Goal: Task Accomplishment & Management: Manage account settings

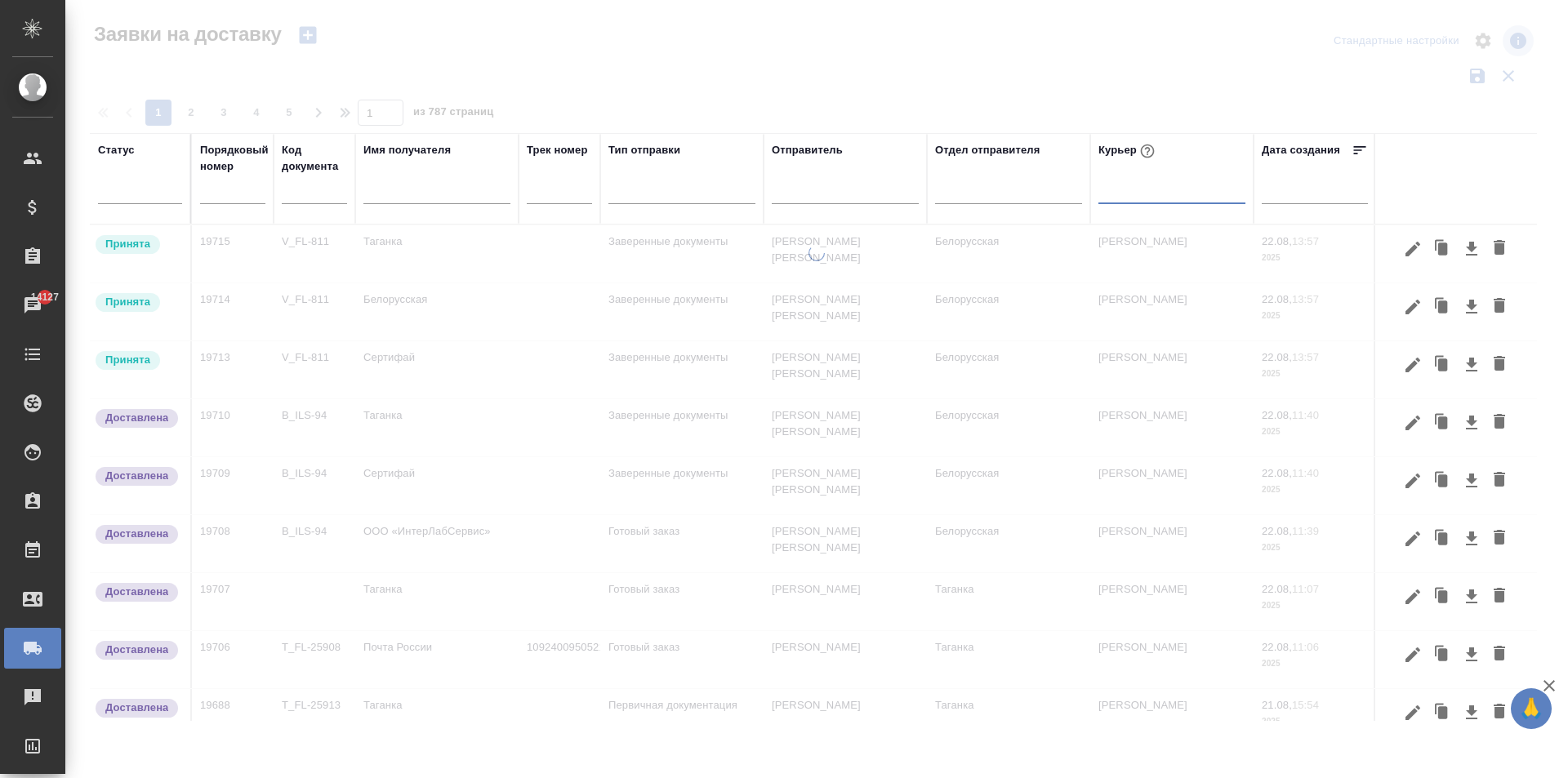
click at [1117, 192] on div at bounding box center [1171, 187] width 147 height 23
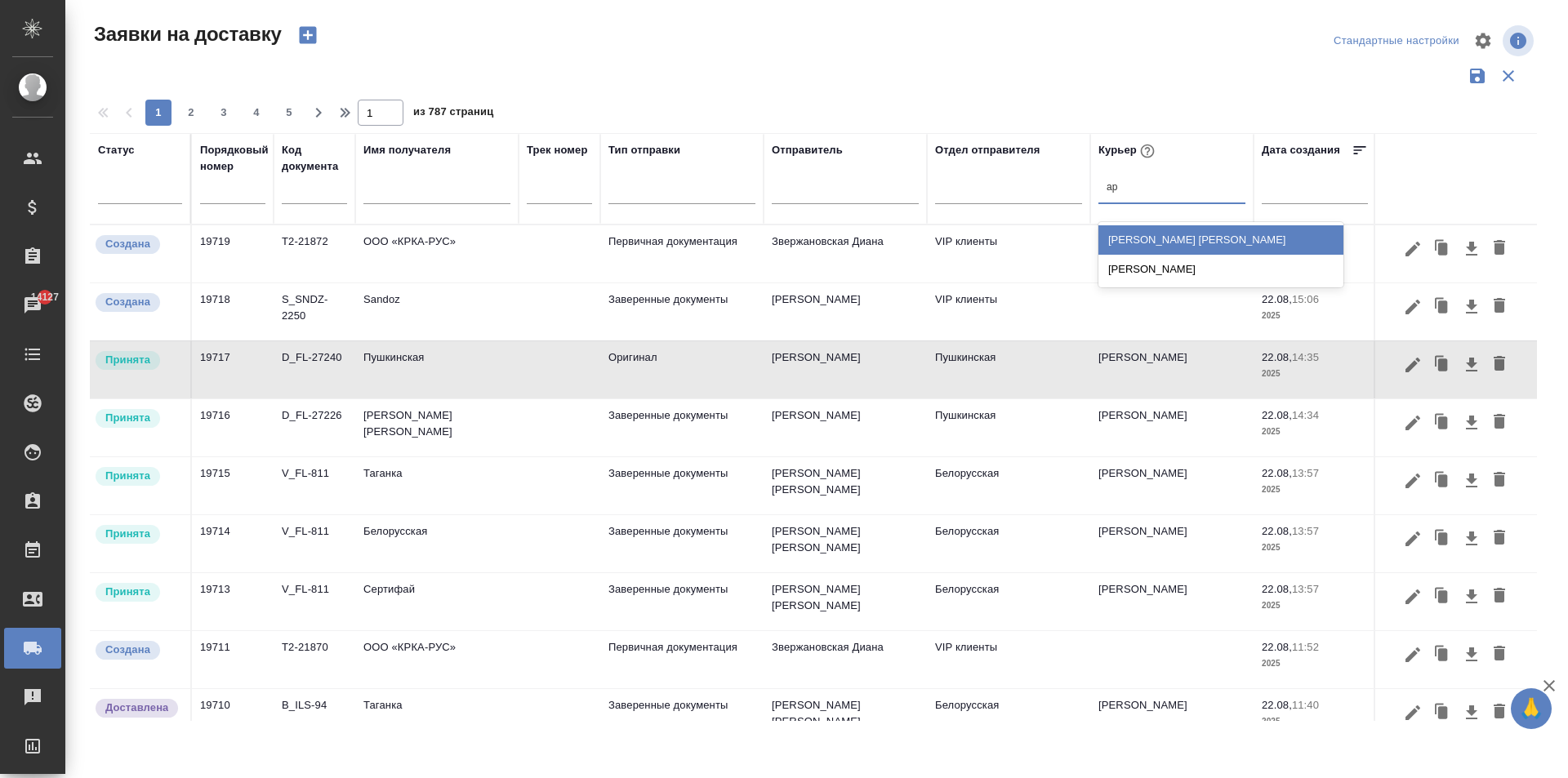
type input "ари"
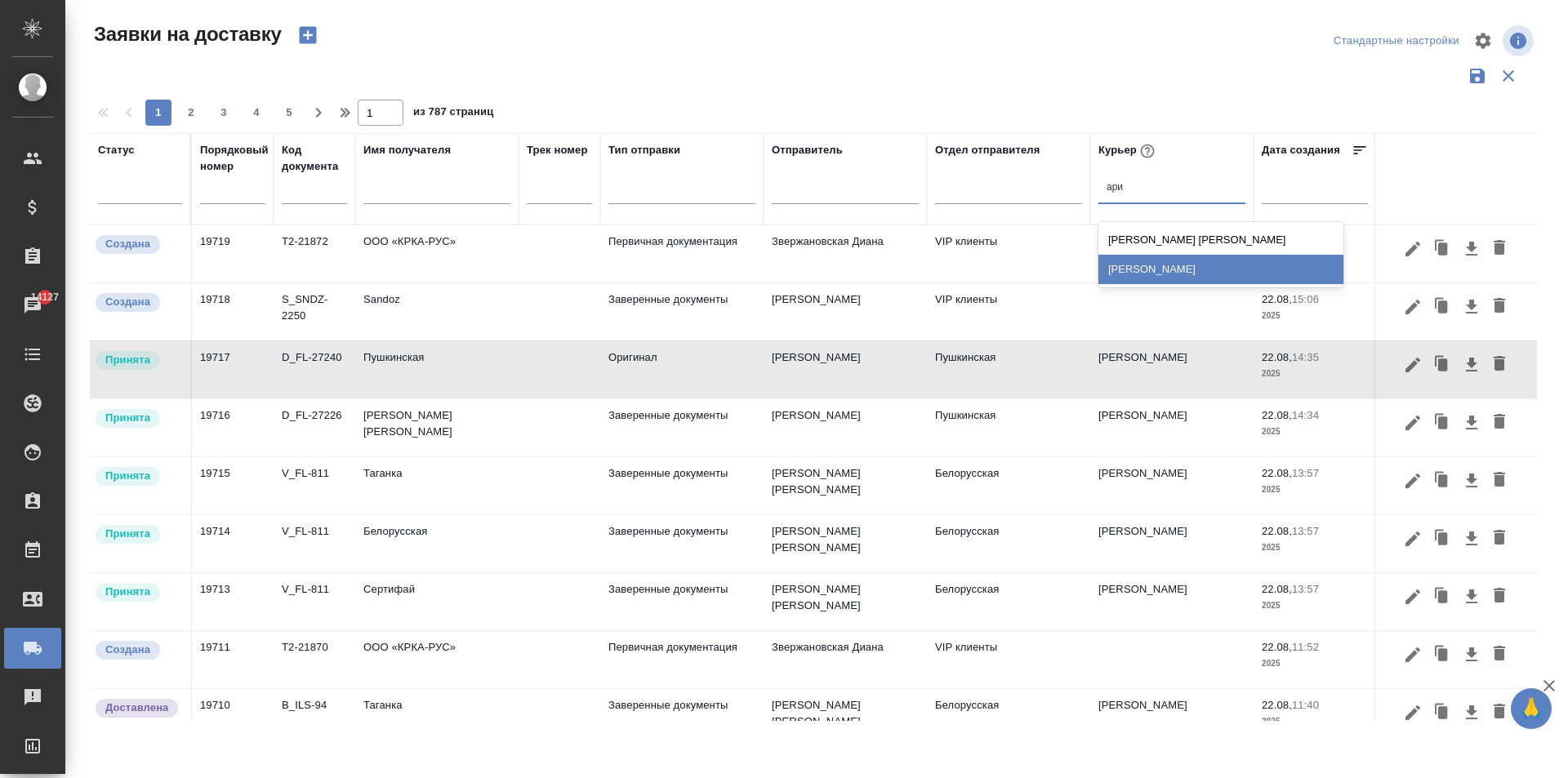
click at [1160, 259] on div "[PERSON_NAME]" at bounding box center [1221, 269] width 245 height 30
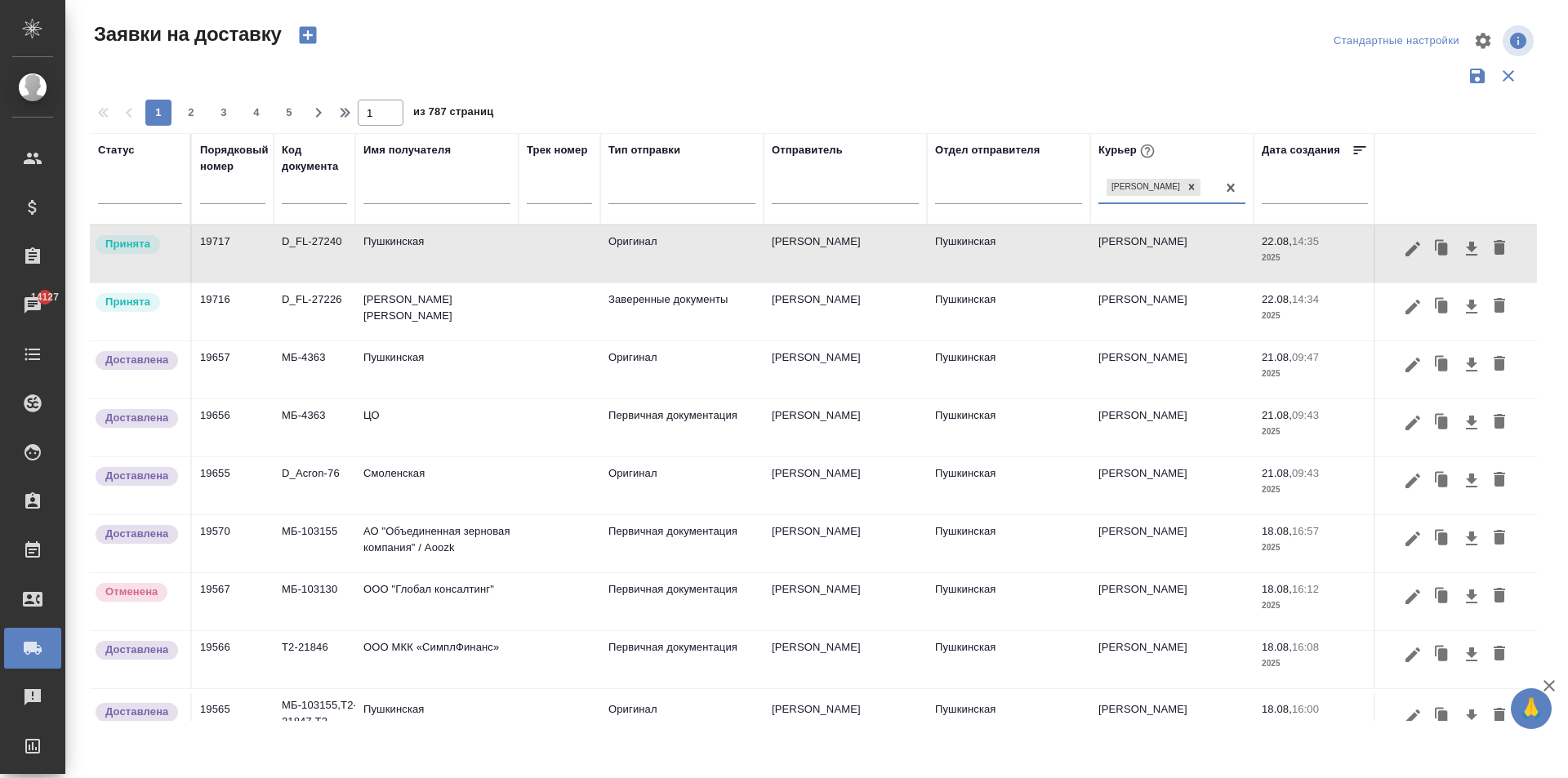
click at [419, 282] on td "[PERSON_NAME] [PERSON_NAME]" at bounding box center [437, 254] width 163 height 58
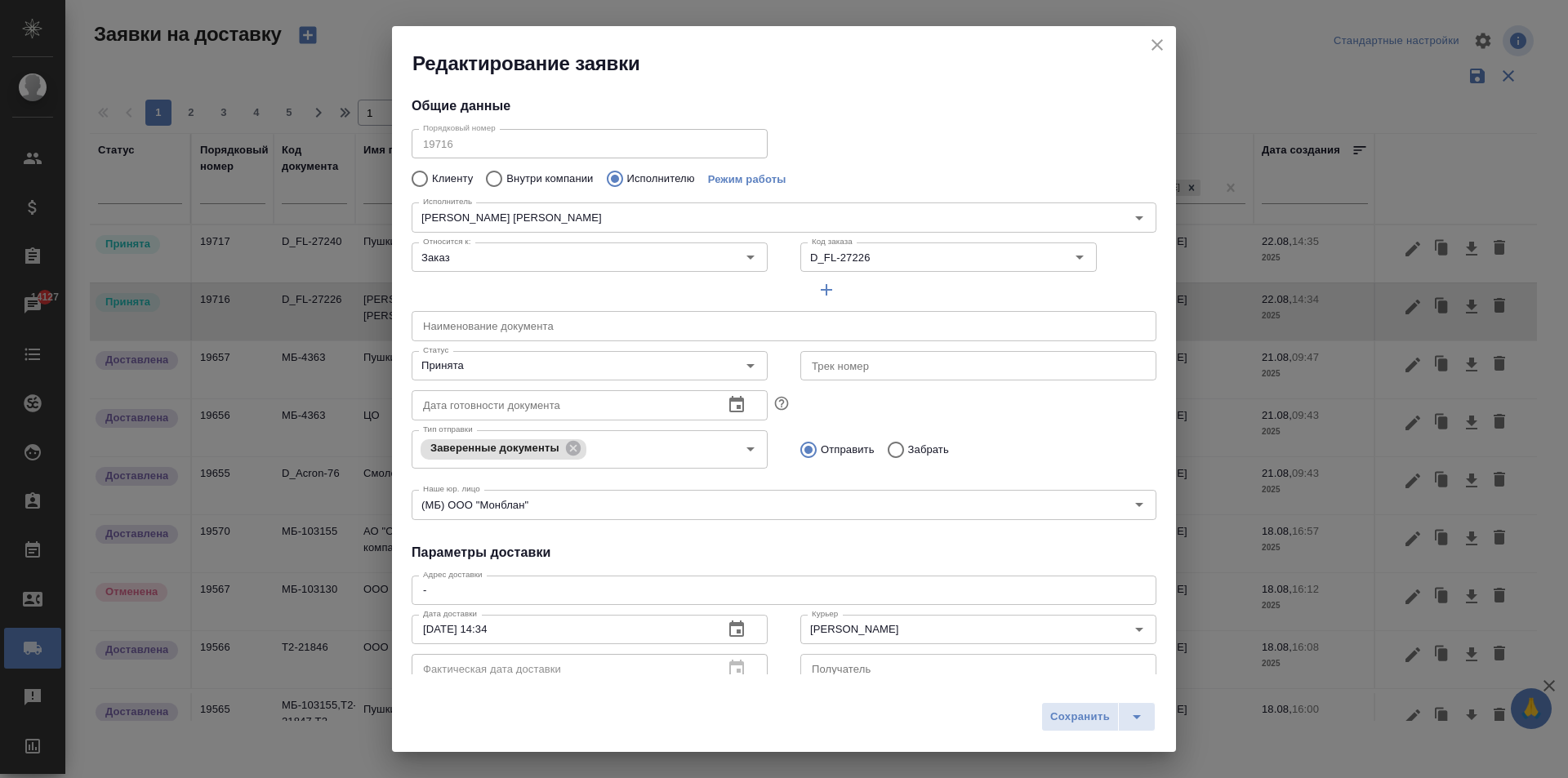
type input "[PERSON_NAME]"
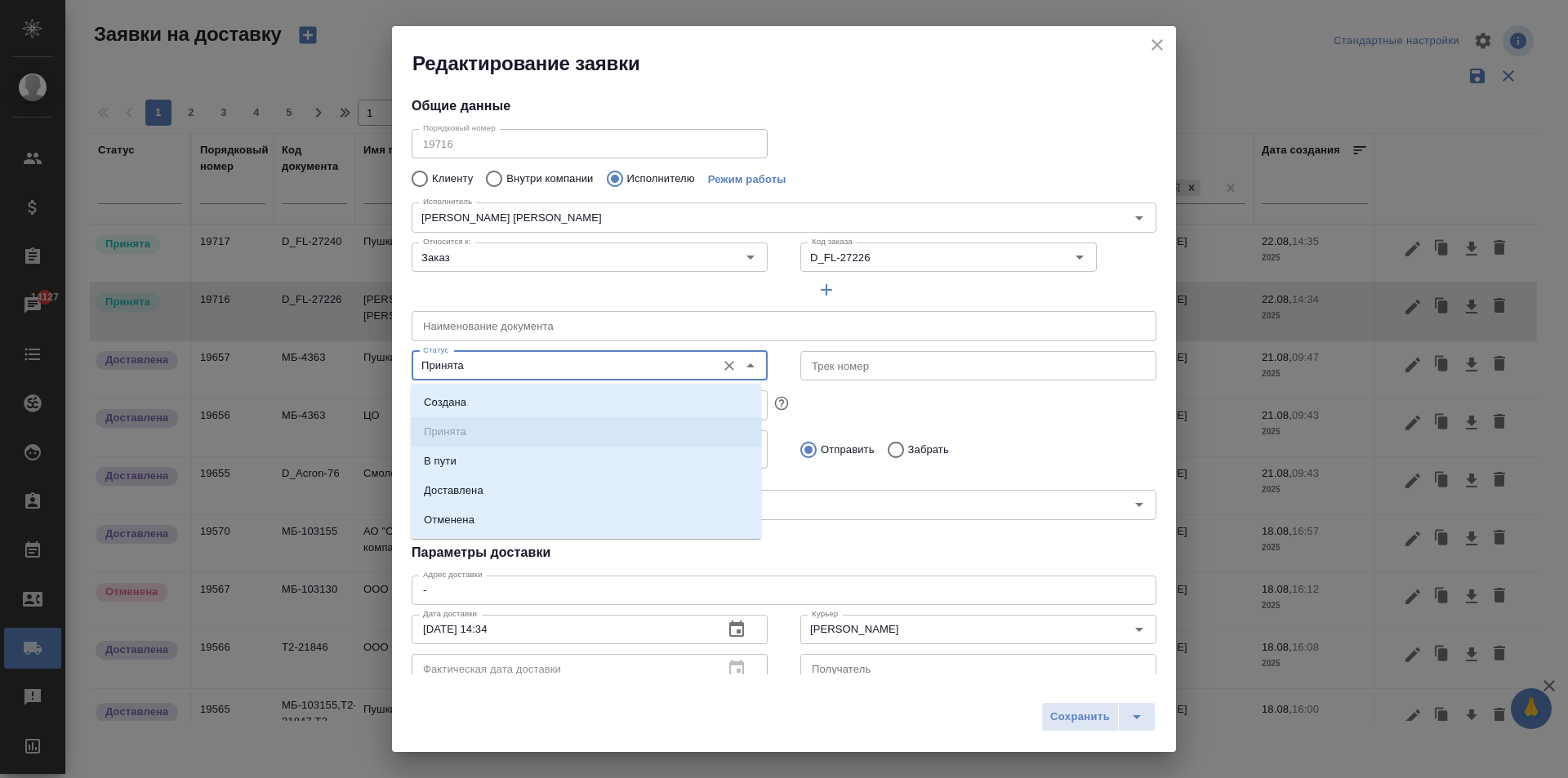
click at [524, 361] on input "Принята" at bounding box center [562, 365] width 292 height 19
click at [503, 489] on li "Доставлена" at bounding box center [585, 491] width 350 height 30
type input "Доставлена"
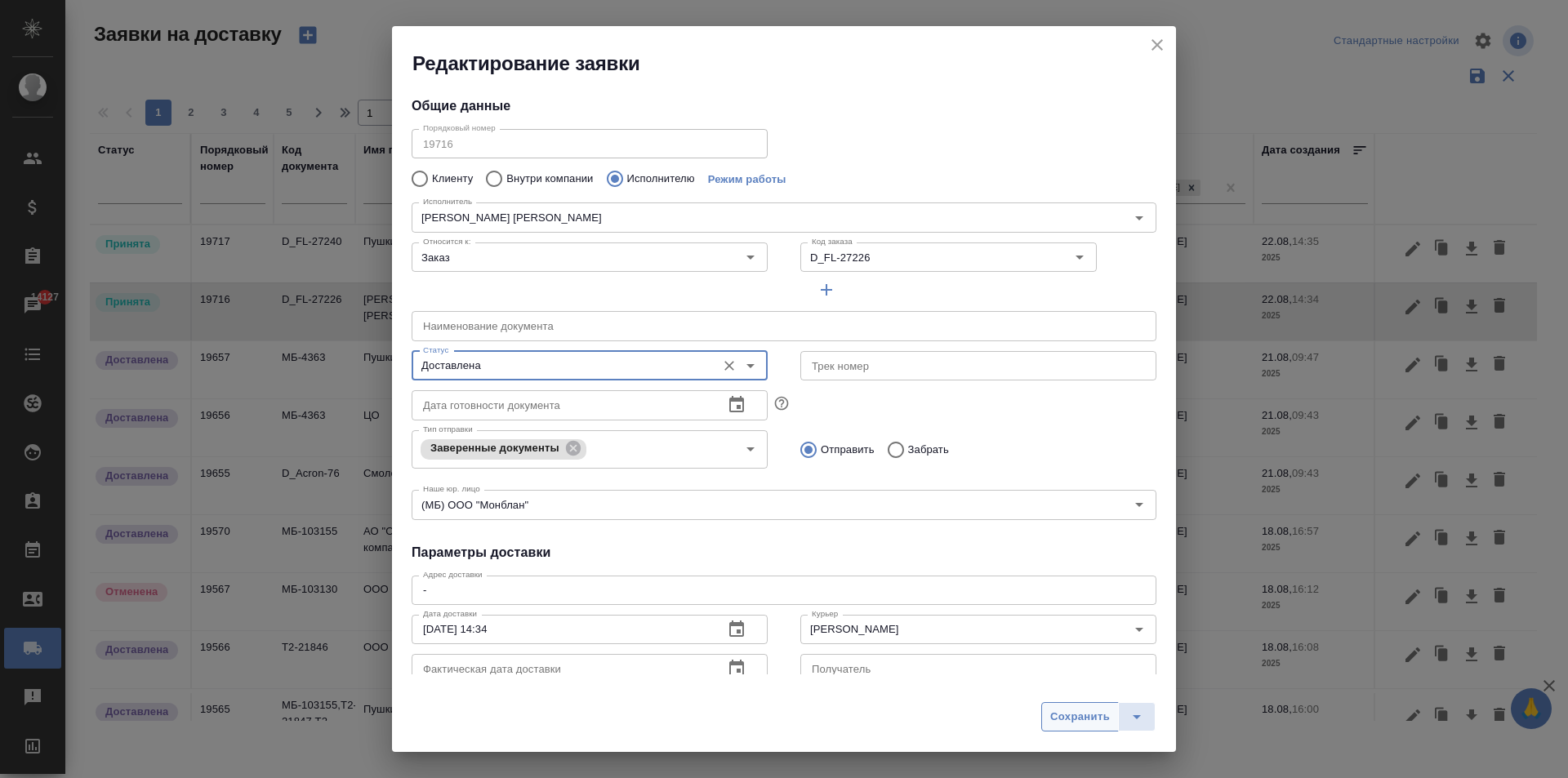
click at [1061, 721] on span "Сохранить" at bounding box center [1080, 717] width 59 height 19
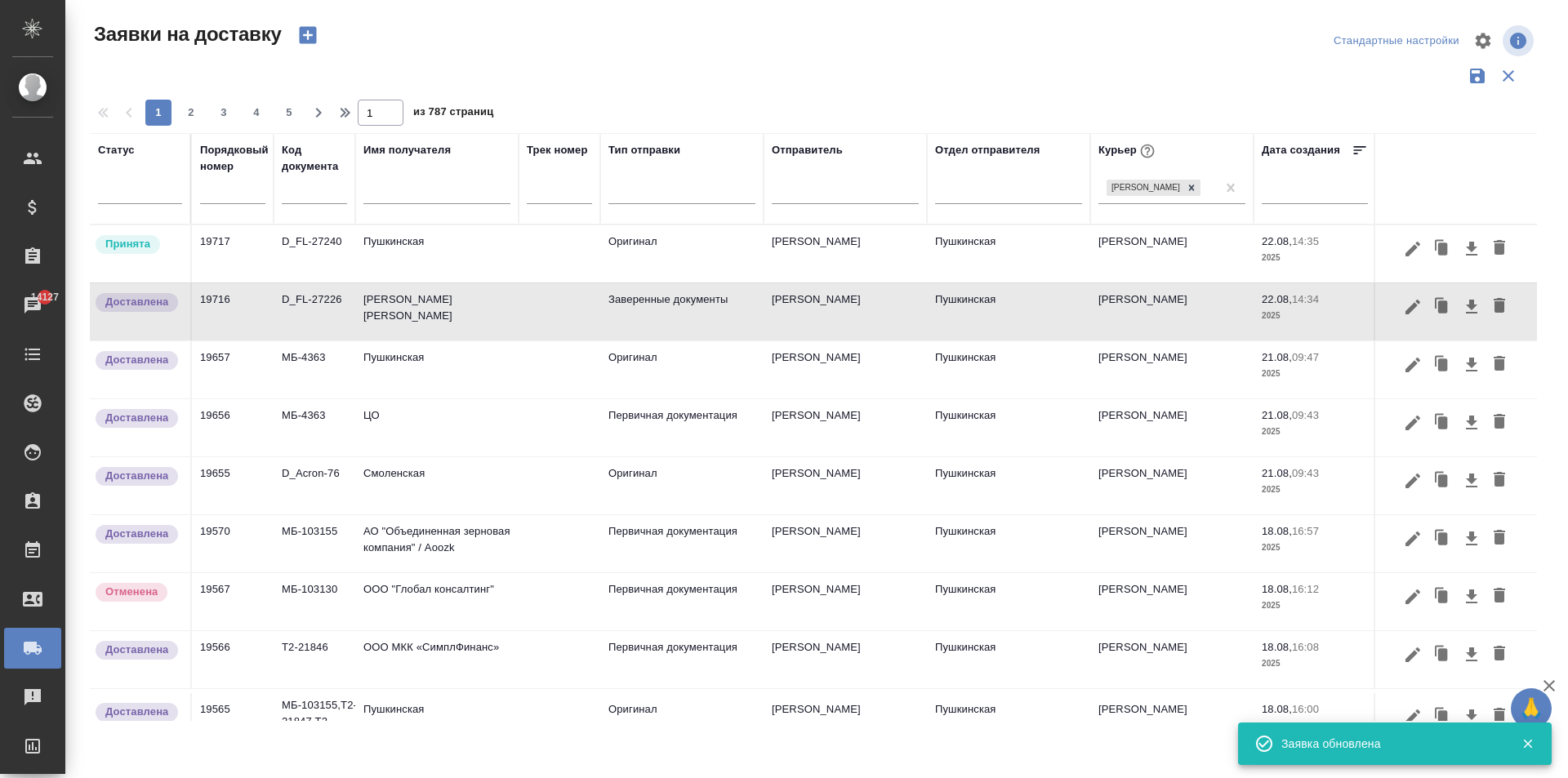
click at [382, 267] on td "Пушкинская" at bounding box center [437, 254] width 163 height 58
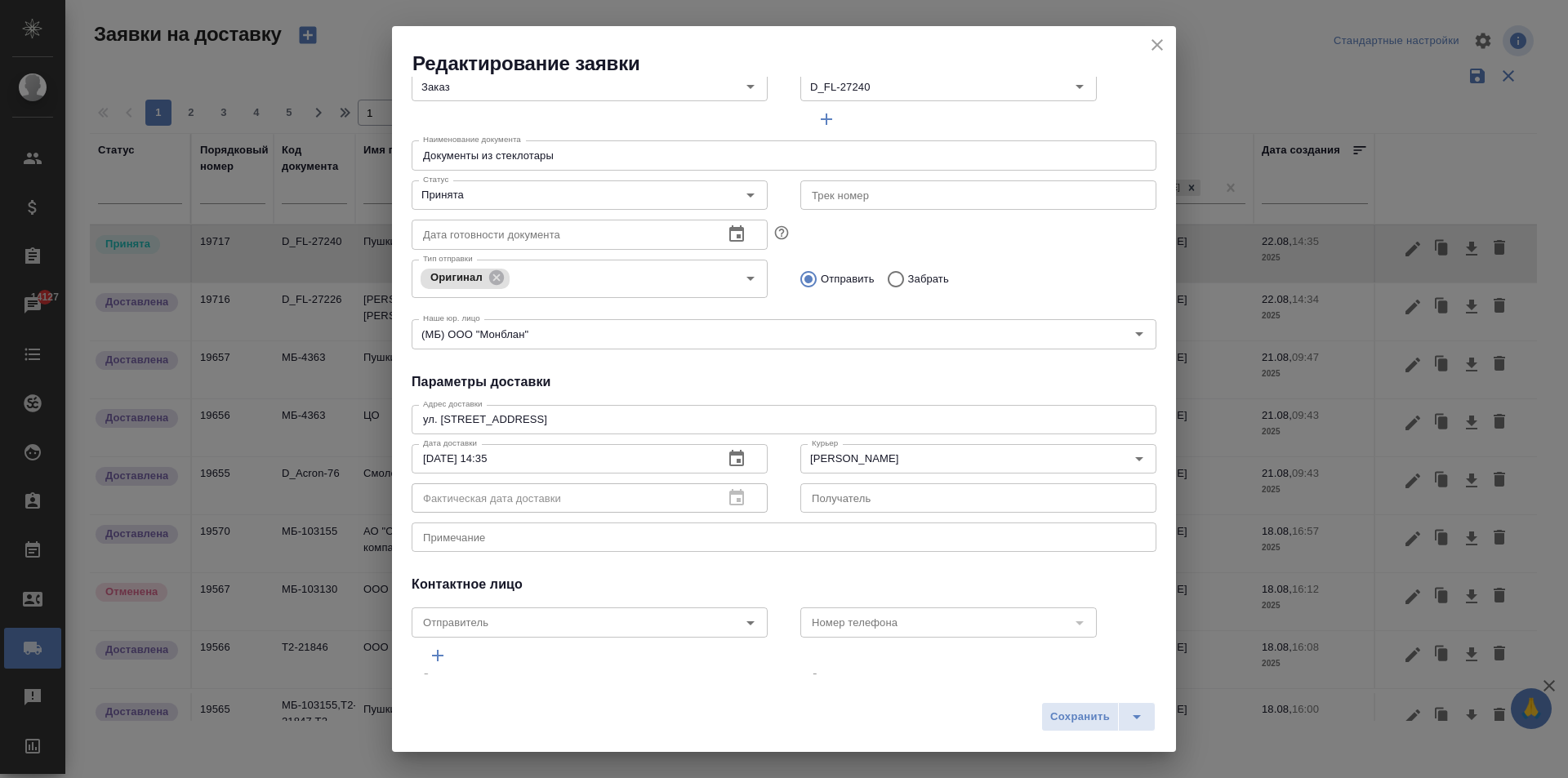
scroll to position [222, 0]
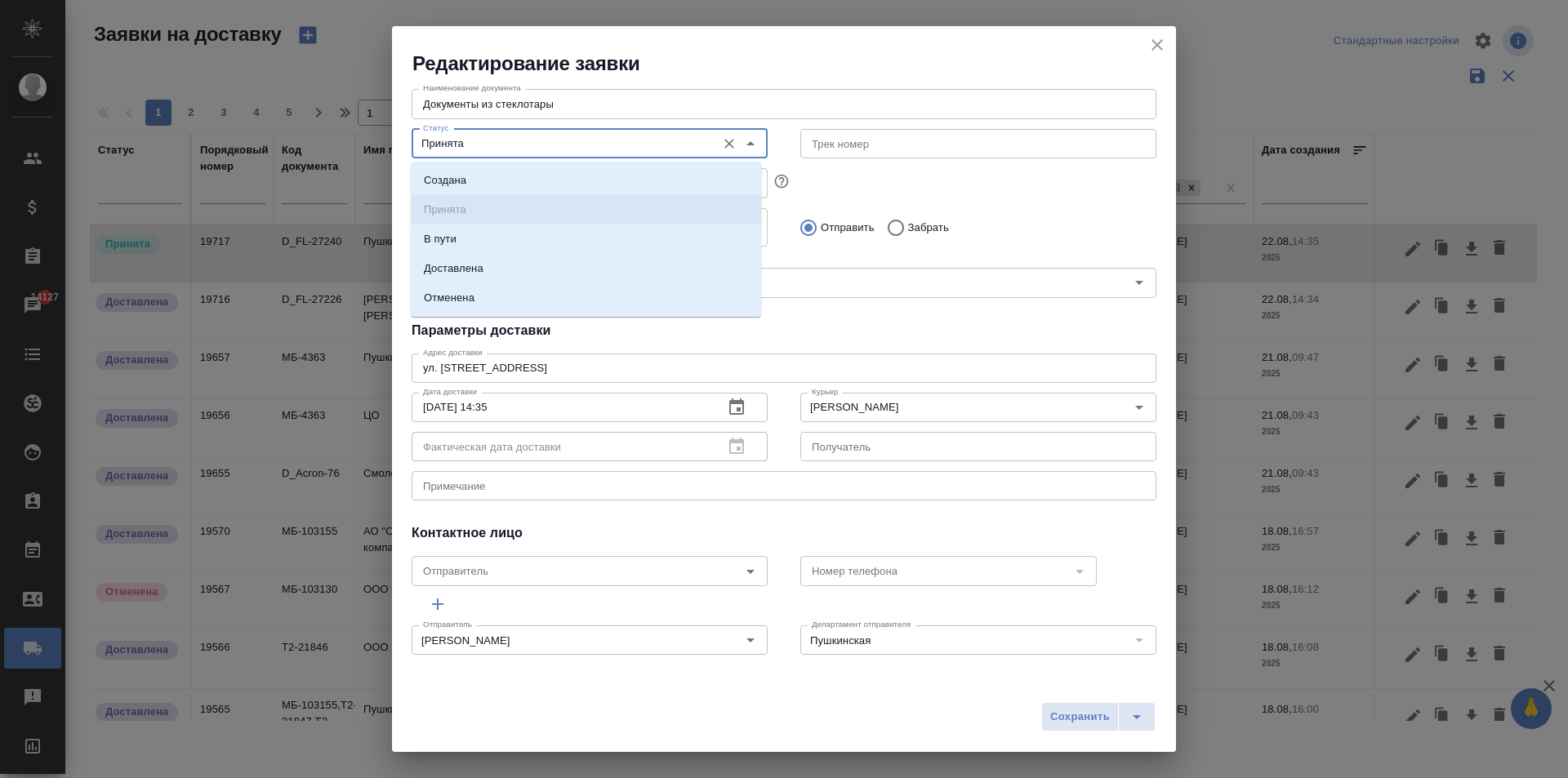
click at [605, 134] on input "Принята" at bounding box center [562, 143] width 292 height 19
click at [465, 273] on p "Доставлена" at bounding box center [453, 268] width 59 height 17
type input "Доставлена"
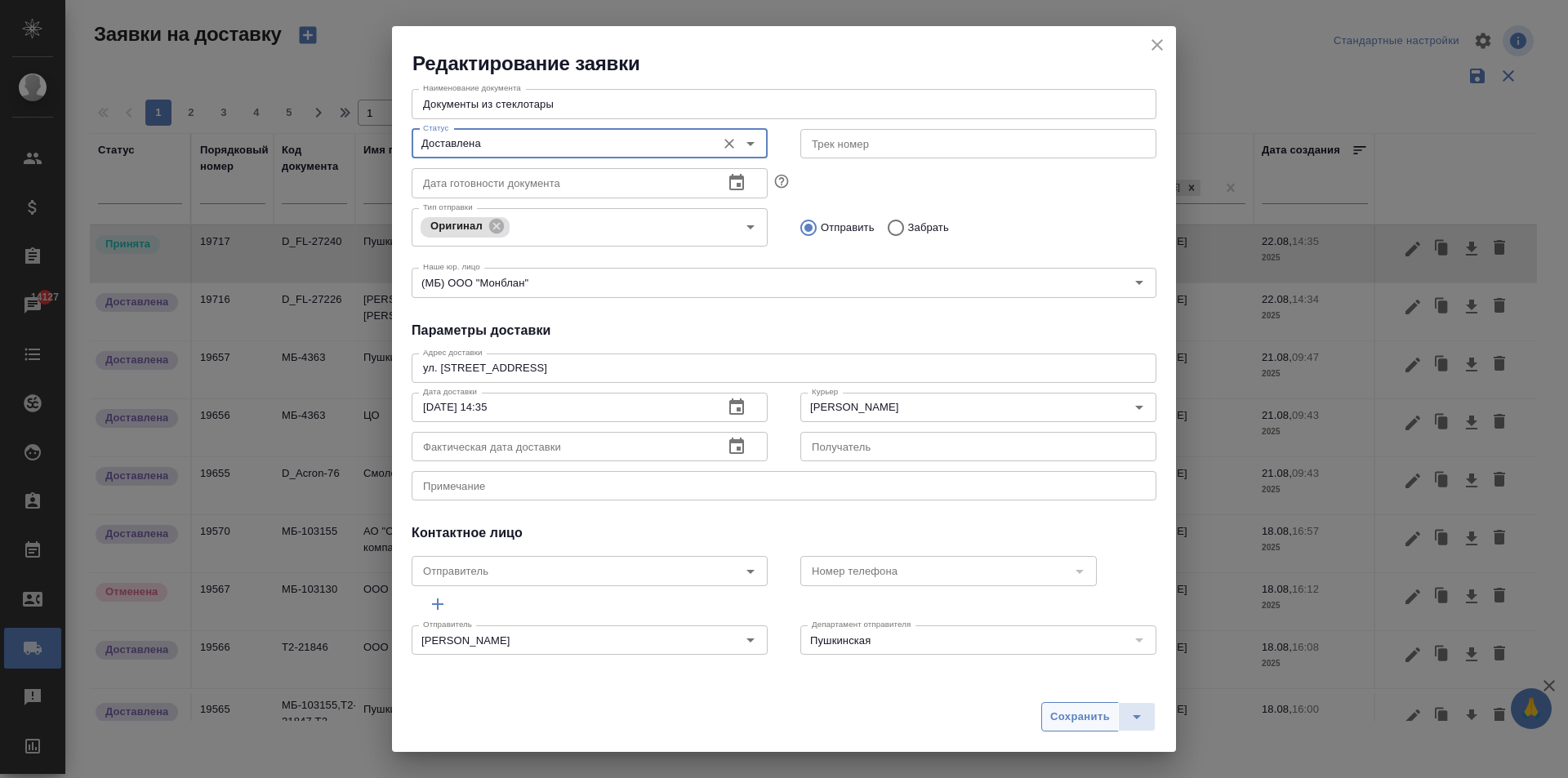
click at [1067, 714] on span "Сохранить" at bounding box center [1080, 717] width 59 height 19
